Goal: Book appointment/travel/reservation

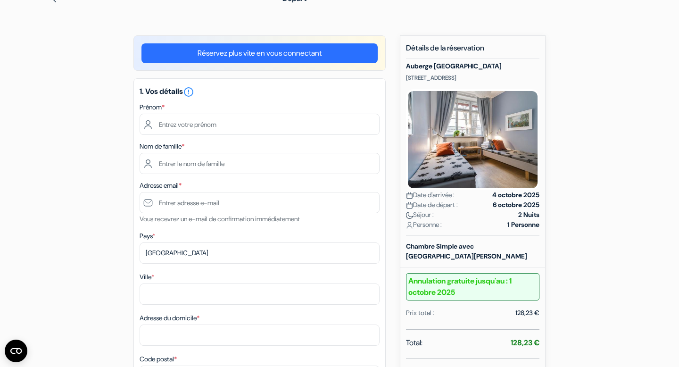
scroll to position [48, 0]
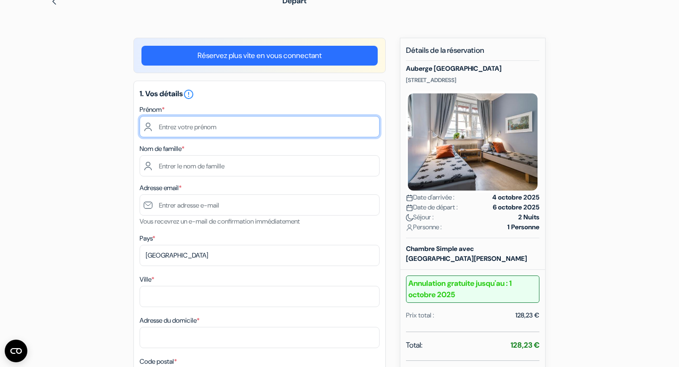
click at [203, 127] on input "text" at bounding box center [259, 126] width 240 height 21
type input "[PERSON_NAME]"
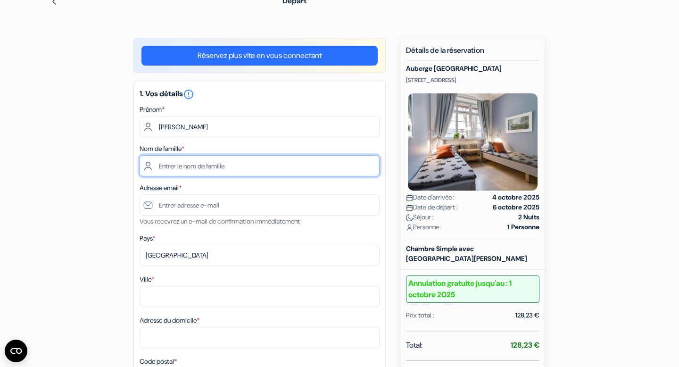
type input "SELVA"
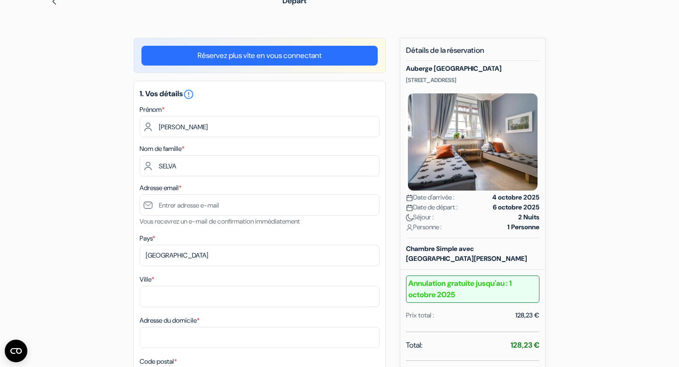
type input "[EMAIL_ADDRESS][DOMAIN_NAME]"
type input "Montreuil"
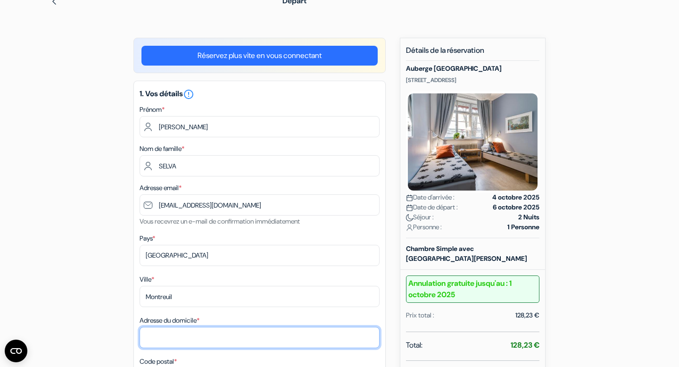
type input "12 av [PERSON_NAME]"
type input "93100"
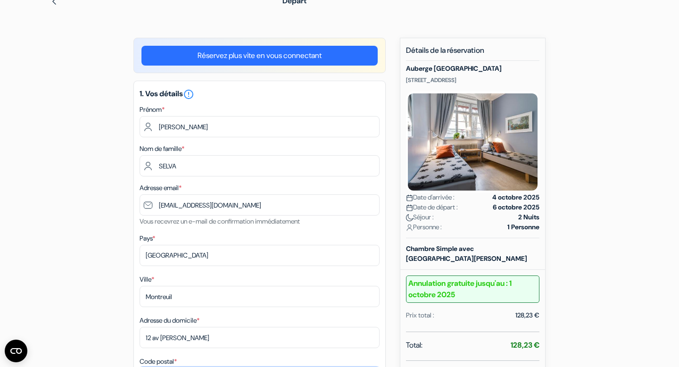
type input "0611888600"
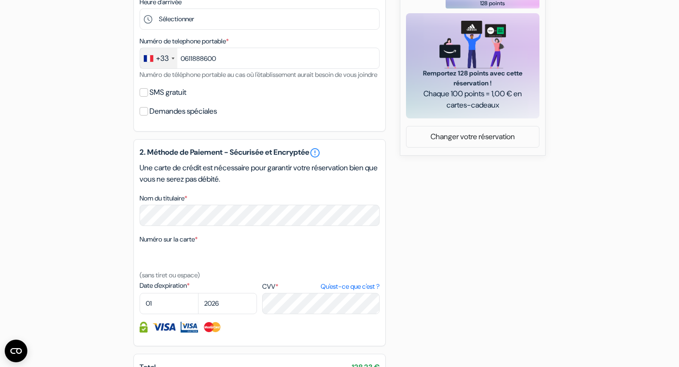
scroll to position [441, 0]
click at [145, 96] on input "SMS gratuit" at bounding box center [143, 92] width 8 height 8
checkbox input "true"
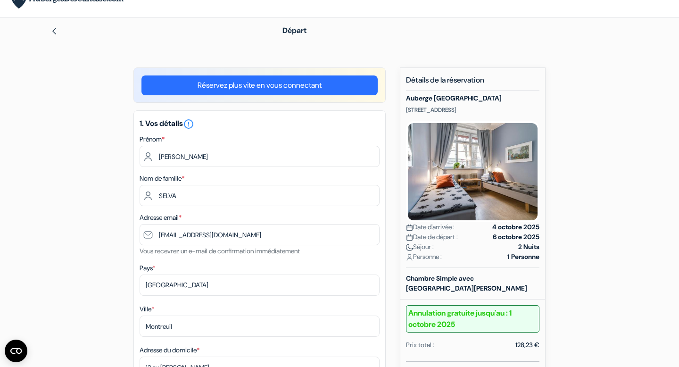
scroll to position [0, 0]
